Goal: Task Accomplishment & Management: Use online tool/utility

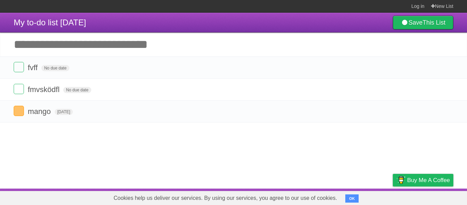
click at [76, 92] on span "No due date" at bounding box center [77, 90] width 28 height 6
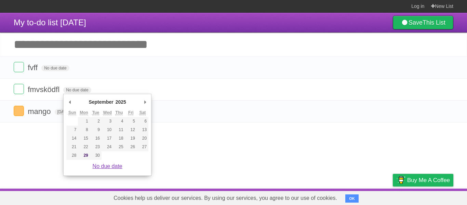
click at [99, 164] on link "No due date" at bounding box center [108, 166] width 30 height 6
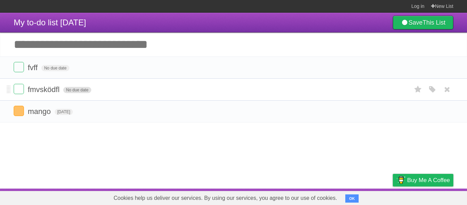
click at [79, 88] on span "No due date" at bounding box center [77, 90] width 28 height 6
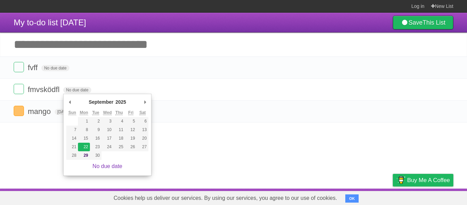
type span "[DATE]"
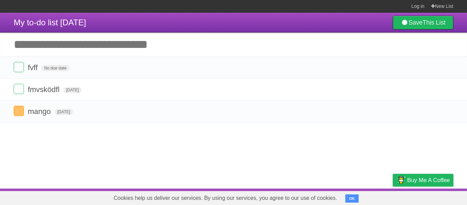
click at [116, 135] on article "My to-do list [DATE] Save This List Add another task ********* fvff No due date…" at bounding box center [233, 101] width 467 height 176
click at [428, 112] on icon "button" at bounding box center [433, 111] width 10 height 9
click at [394, 112] on label "Purple" at bounding box center [394, 111] width 8 height 8
click at [386, 112] on label "Green" at bounding box center [384, 111] width 8 height 8
click at [316, 136] on article "My to-do list [DATE] Save This List Add another task ********* fvff No due date…" at bounding box center [233, 101] width 467 height 176
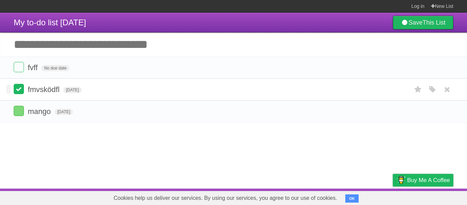
click at [22, 90] on label at bounding box center [19, 89] width 10 height 10
click at [19, 115] on label at bounding box center [19, 111] width 10 height 10
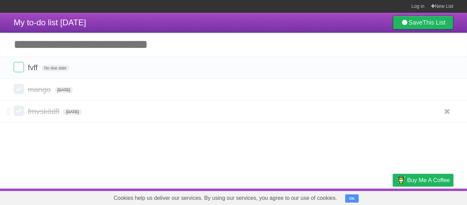
click at [22, 112] on label at bounding box center [19, 111] width 10 height 10
click at [18, 91] on label at bounding box center [19, 89] width 10 height 10
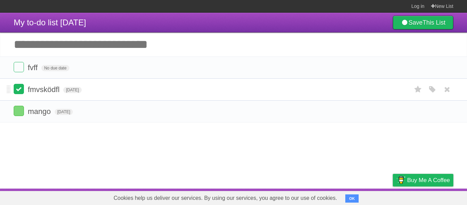
click at [19, 92] on label at bounding box center [19, 89] width 10 height 10
